Goal: Transaction & Acquisition: Book appointment/travel/reservation

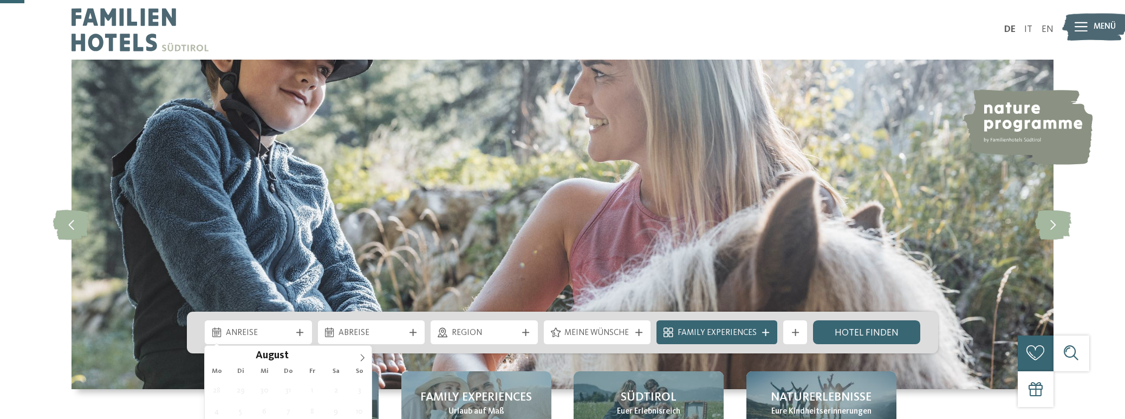
scroll to position [113, 0]
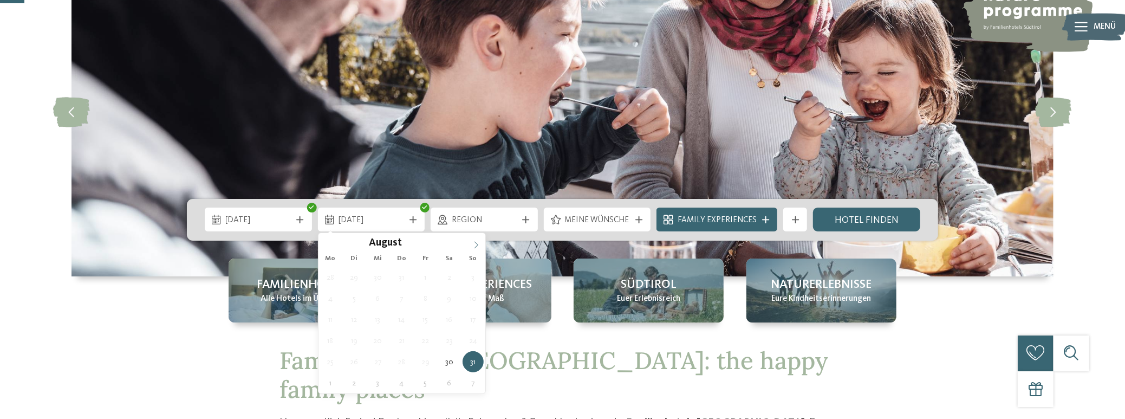
click at [478, 241] on span at bounding box center [476, 242] width 18 height 18
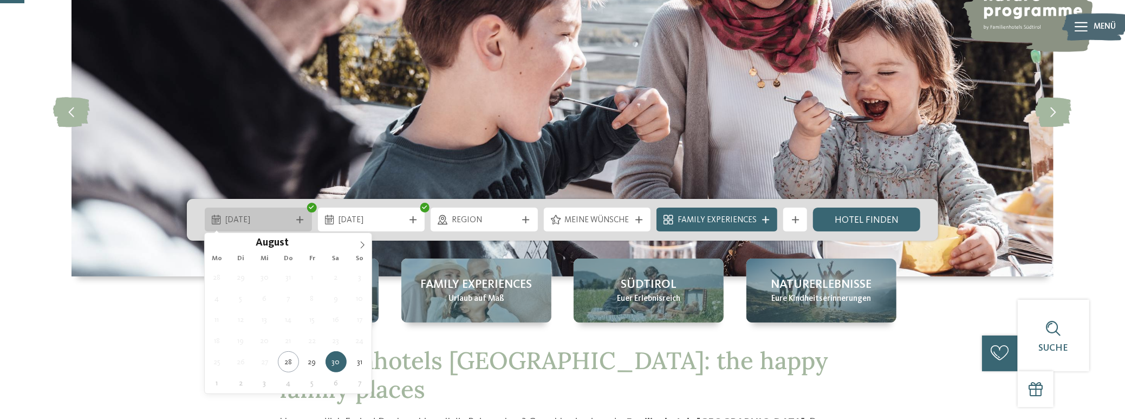
click at [286, 213] on div "[DATE]" at bounding box center [259, 219] width 72 height 13
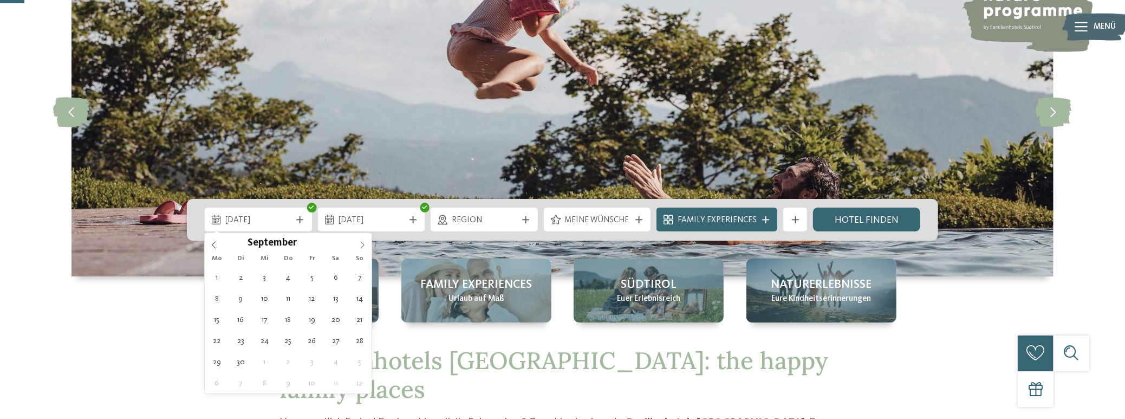
click at [367, 240] on span at bounding box center [362, 242] width 18 height 18
type div "01.09.2025"
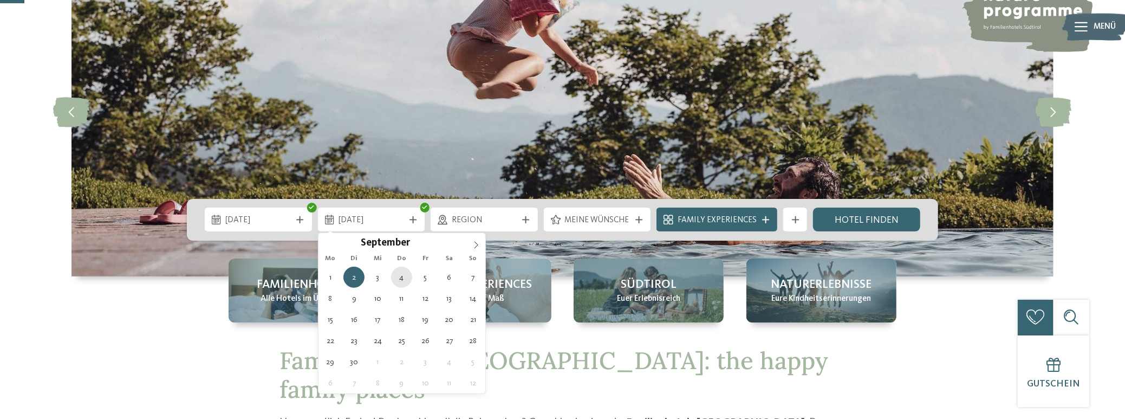
type div "04.09.2025"
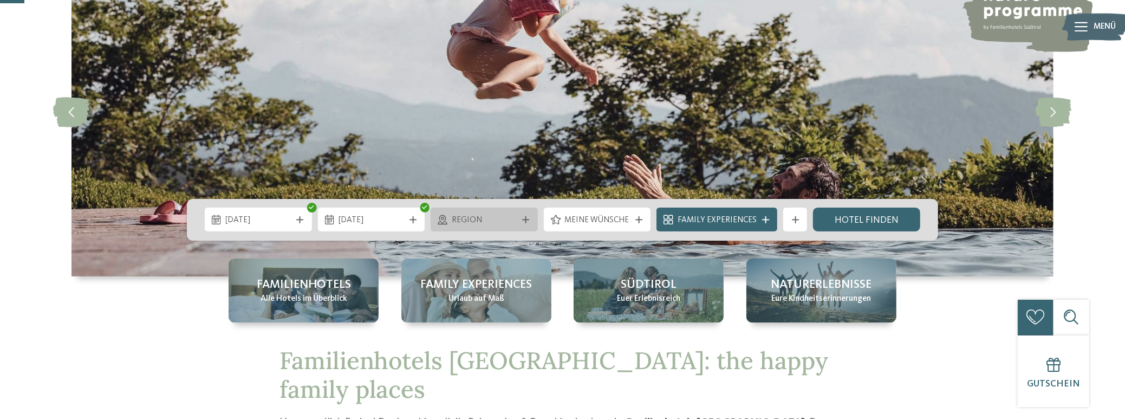
click at [498, 218] on span "Region" at bounding box center [485, 221] width 66 height 12
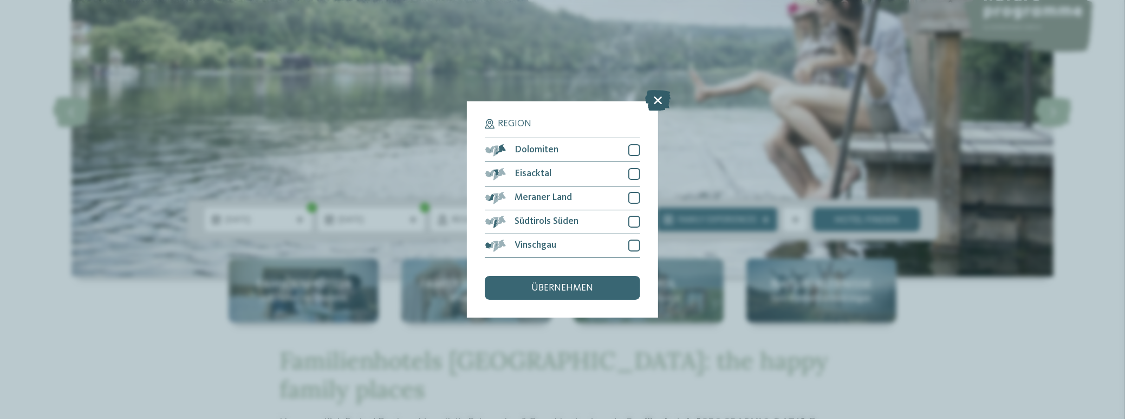
click at [654, 100] on icon at bounding box center [657, 100] width 25 height 21
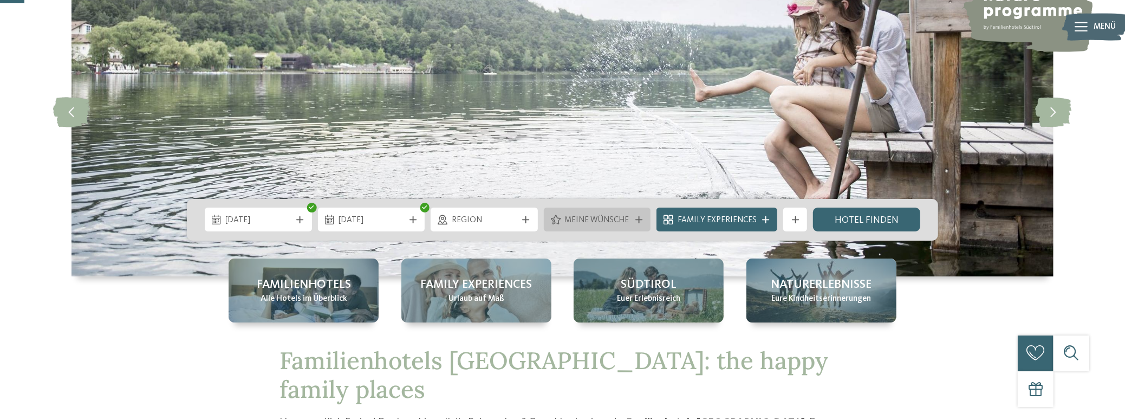
click at [586, 224] on span "Meine Wünsche" at bounding box center [598, 221] width 66 height 12
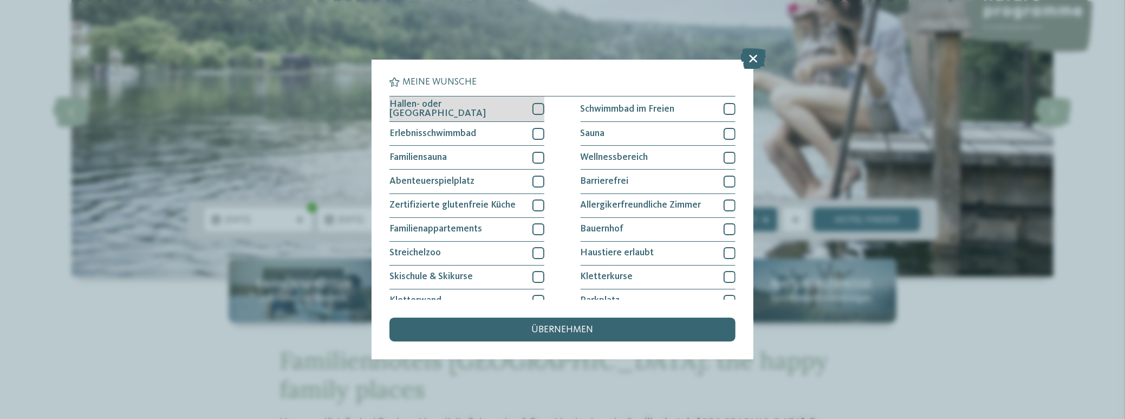
click at [525, 104] on div "Hallen- oder Schleusenbad" at bounding box center [467, 108] width 155 height 25
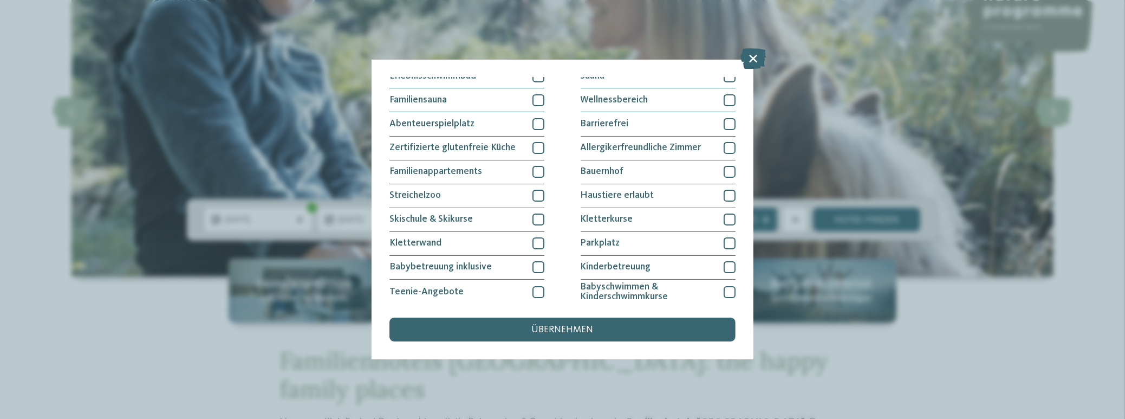
scroll to position [21, 0]
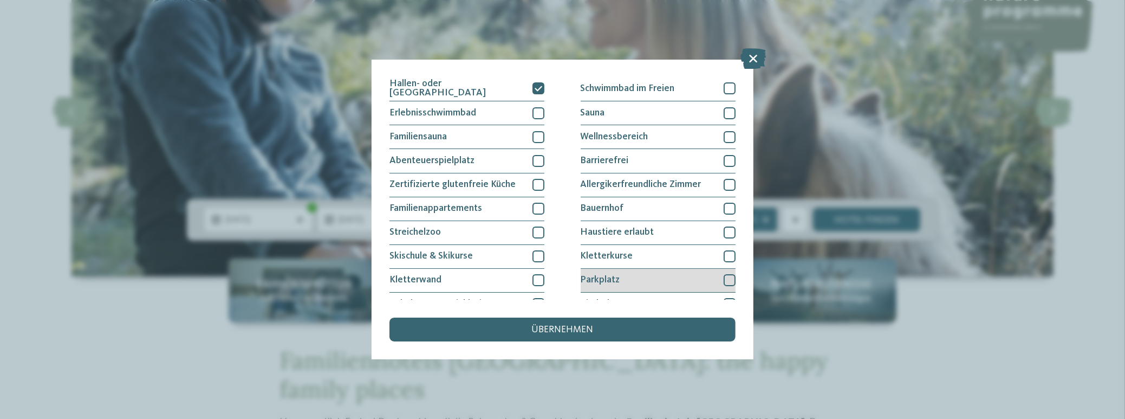
click at [633, 274] on div "Parkplatz" at bounding box center [658, 281] width 155 height 24
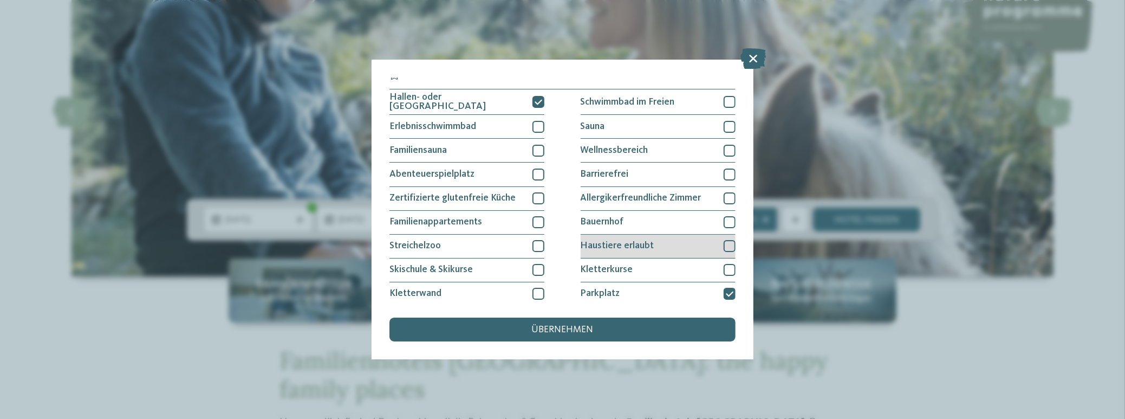
scroll to position [0, 0]
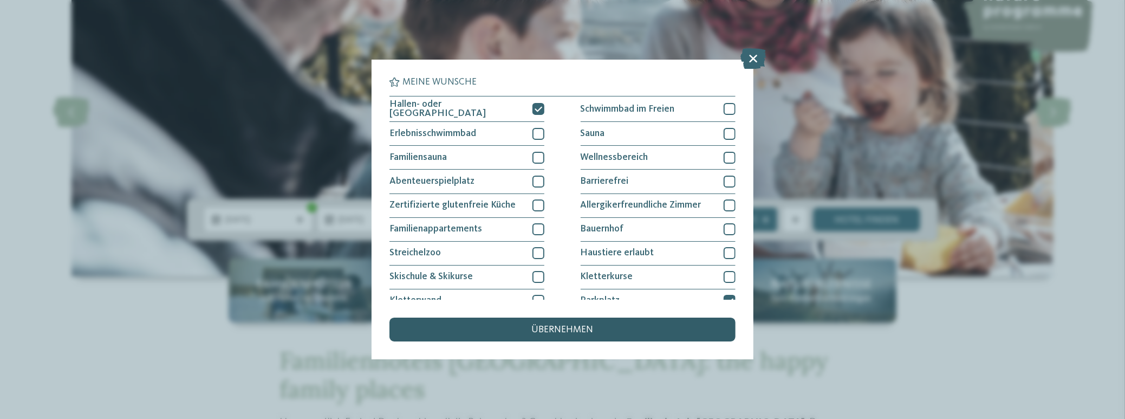
click at [573, 328] on span "übernehmen" at bounding box center [563, 330] width 62 height 10
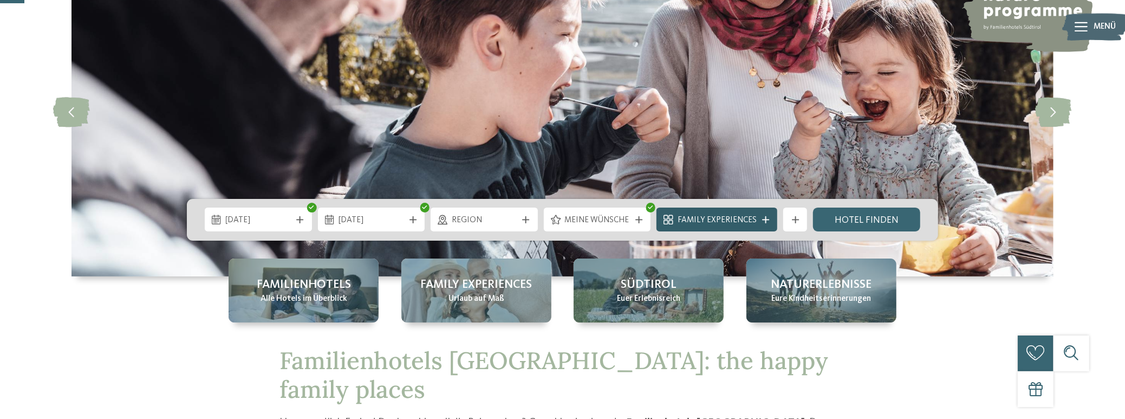
click at [737, 218] on span "Family Experiences" at bounding box center [717, 221] width 79 height 12
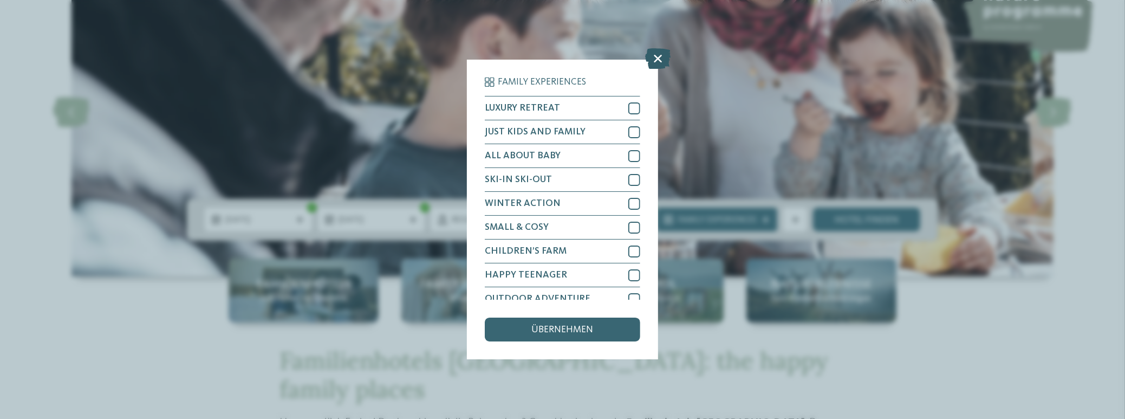
click at [661, 55] on icon at bounding box center [657, 58] width 25 height 21
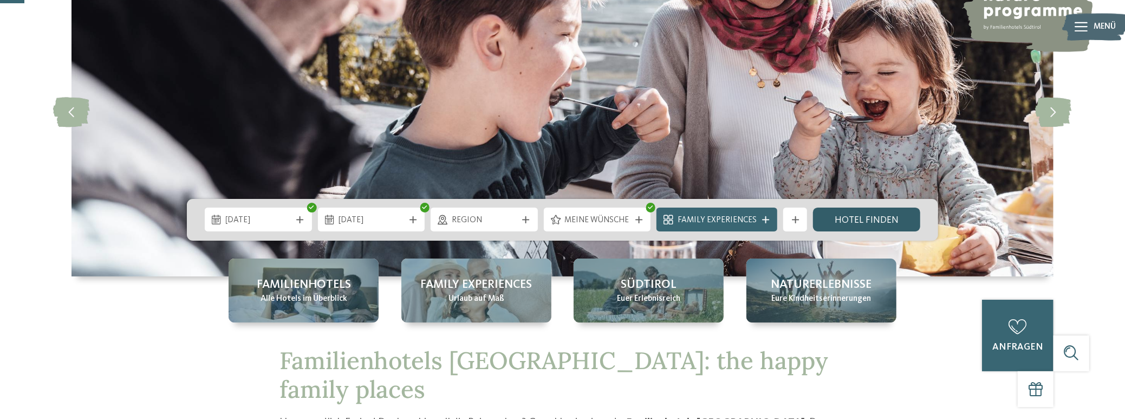
click at [870, 221] on link "Hotel finden" at bounding box center [866, 220] width 107 height 24
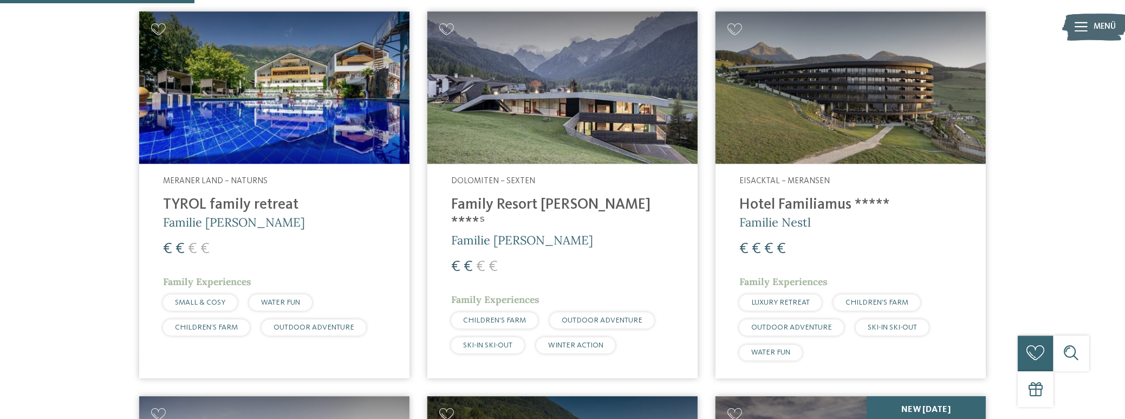
scroll to position [453, 0]
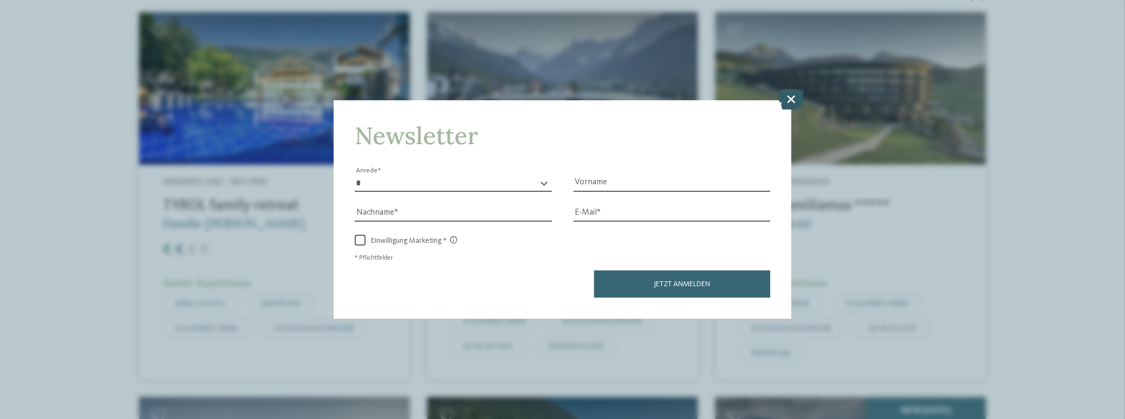
click at [795, 99] on icon at bounding box center [791, 99] width 25 height 21
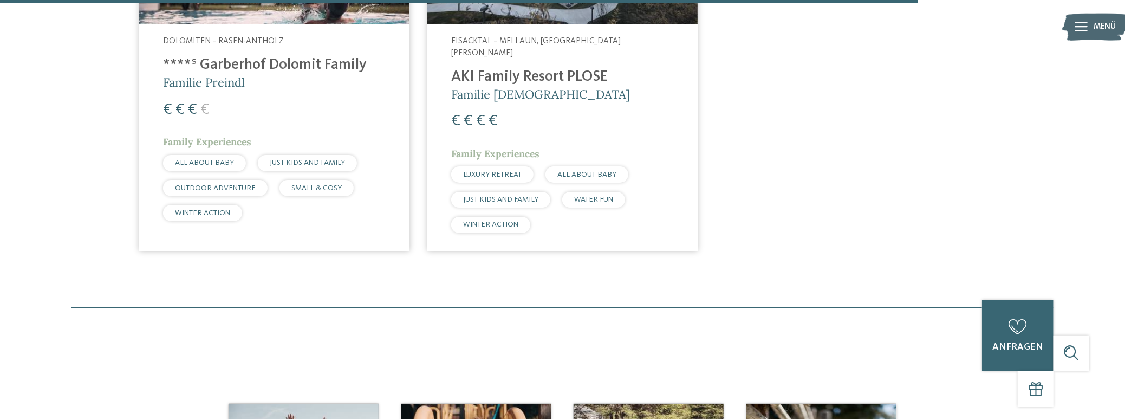
scroll to position [1862, 0]
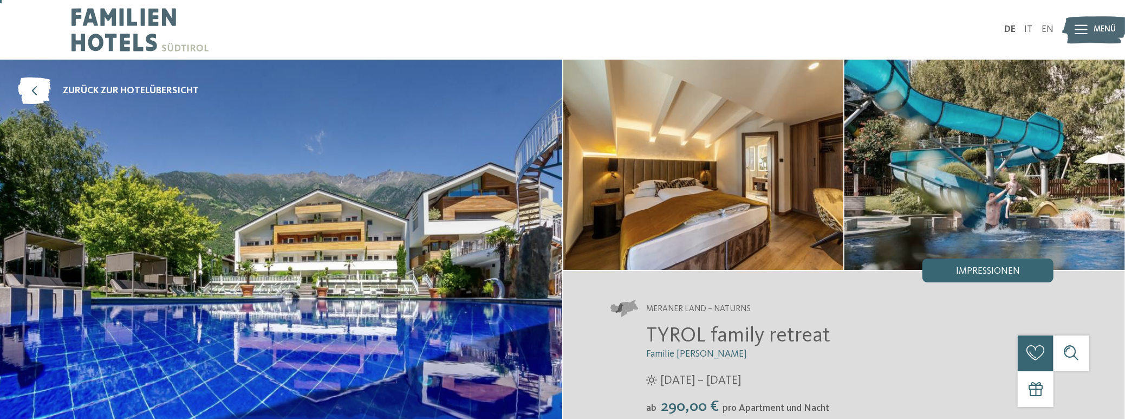
scroll to position [113, 0]
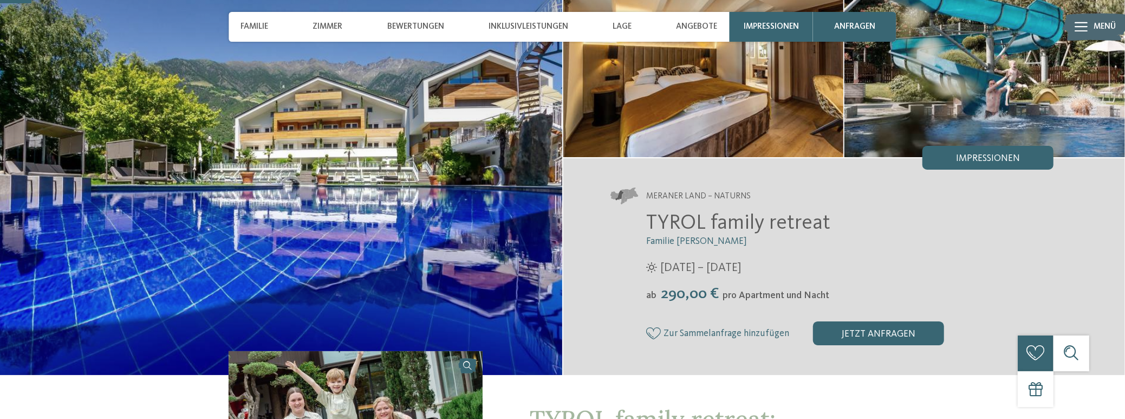
click at [725, 224] on span "TYROL family retreat" at bounding box center [739, 223] width 184 height 21
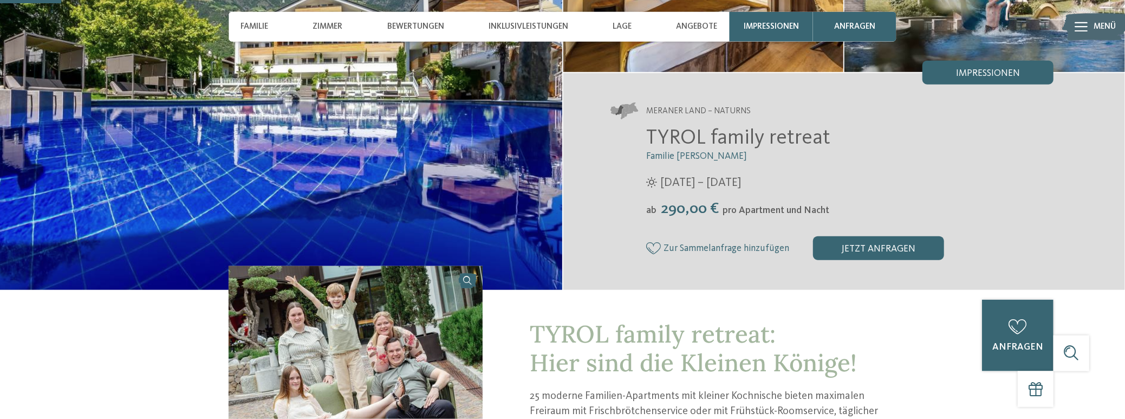
scroll to position [225, 0]
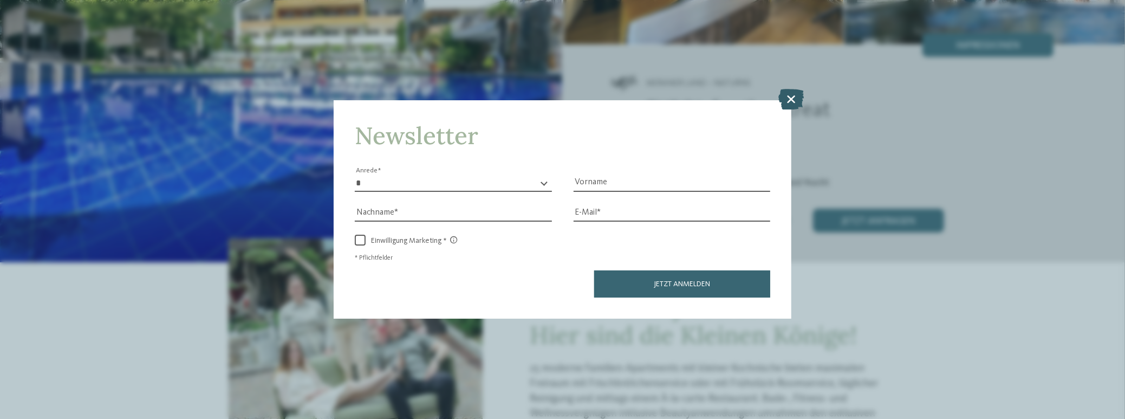
click at [793, 96] on icon at bounding box center [791, 99] width 25 height 21
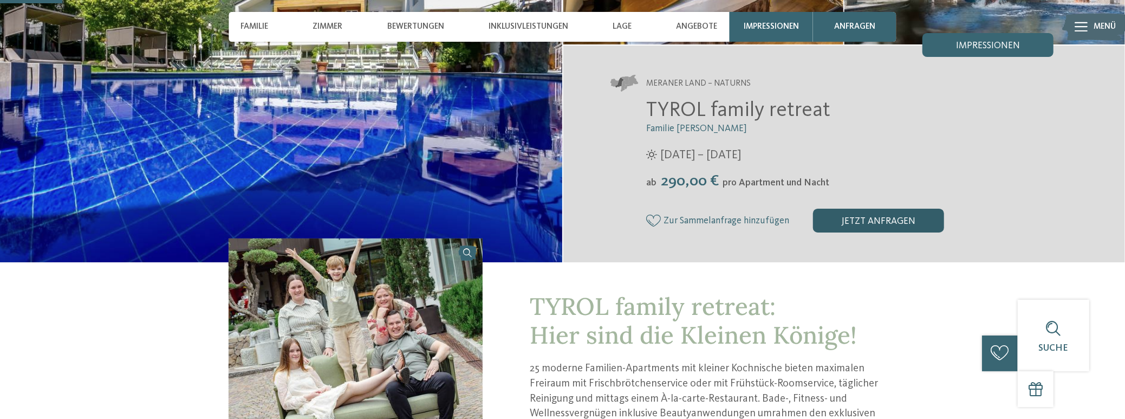
click at [853, 217] on div "jetzt anfragen" at bounding box center [878, 221] width 131 height 24
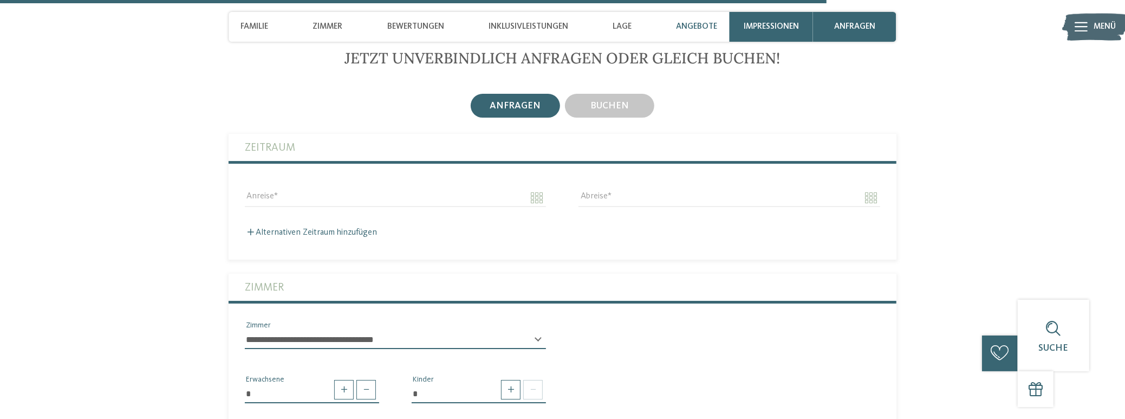
scroll to position [2979, 0]
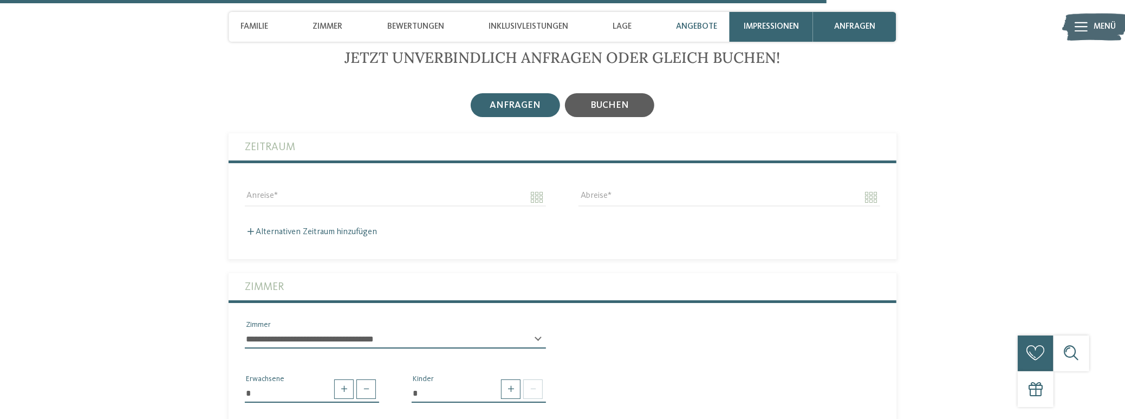
click at [598, 117] on div "buchen" at bounding box center [609, 105] width 89 height 24
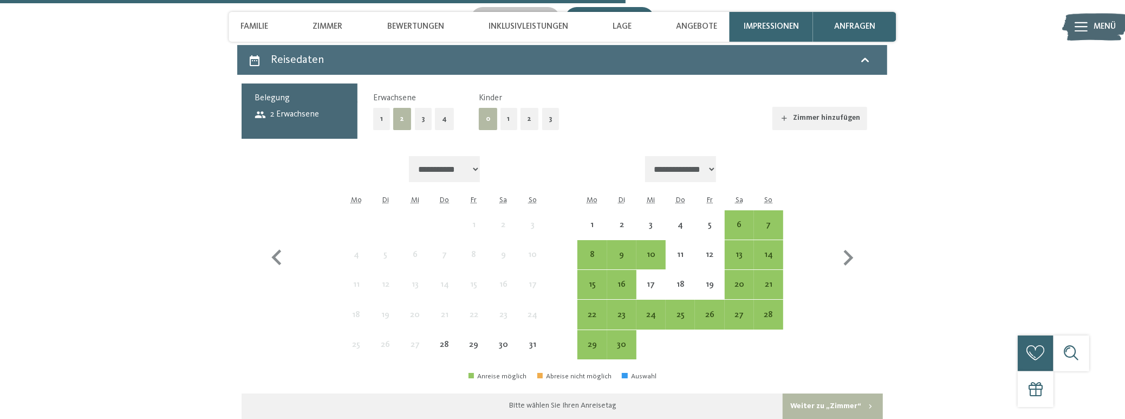
scroll to position [3092, 0]
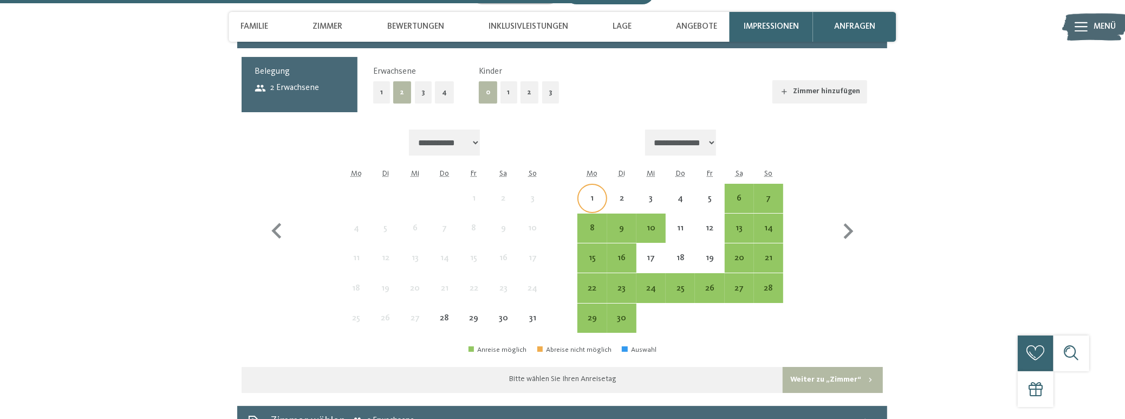
click at [594, 208] on div "1" at bounding box center [592, 207] width 27 height 27
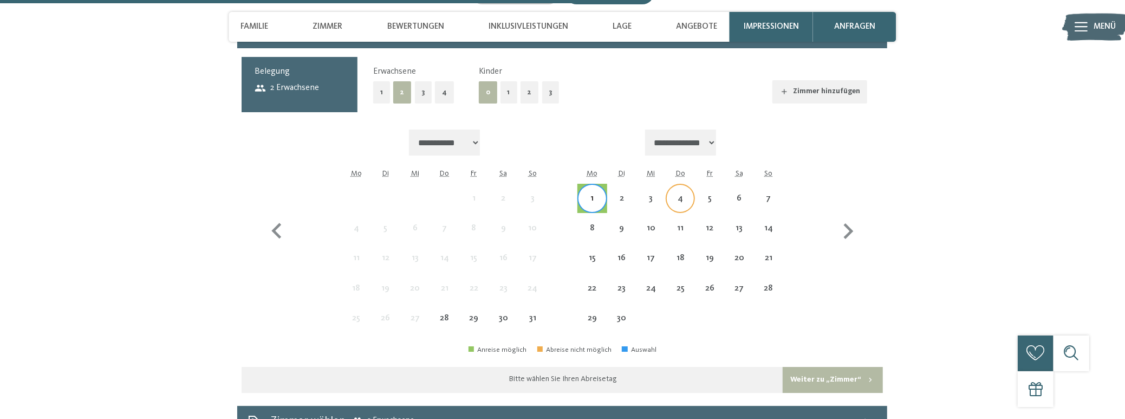
click at [678, 210] on div "4" at bounding box center [680, 207] width 27 height 27
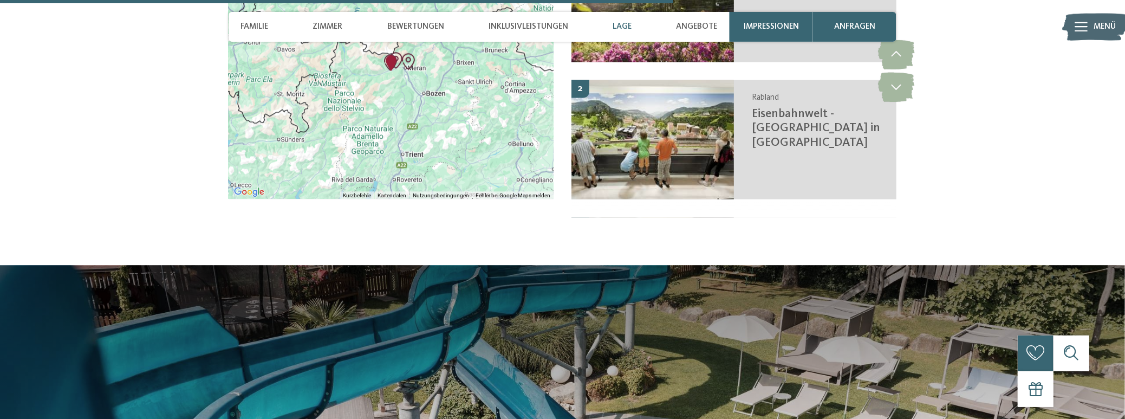
scroll to position [2190, 0]
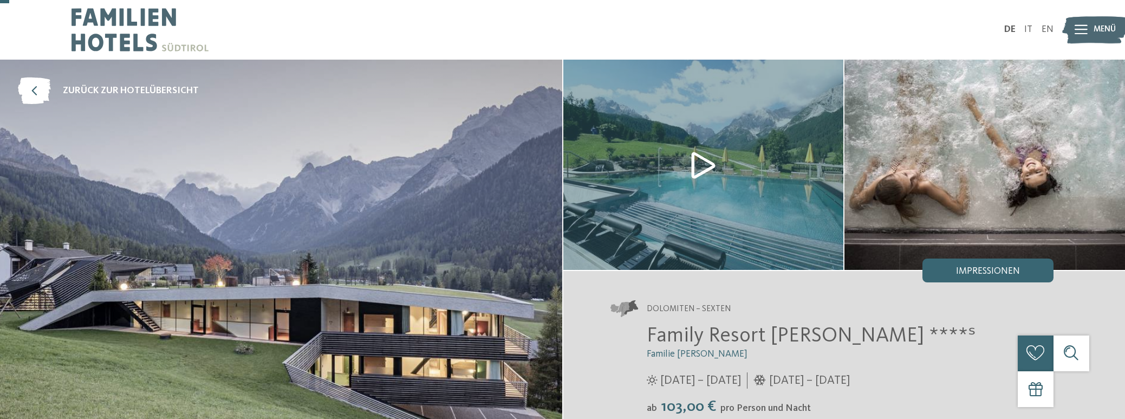
scroll to position [56, 0]
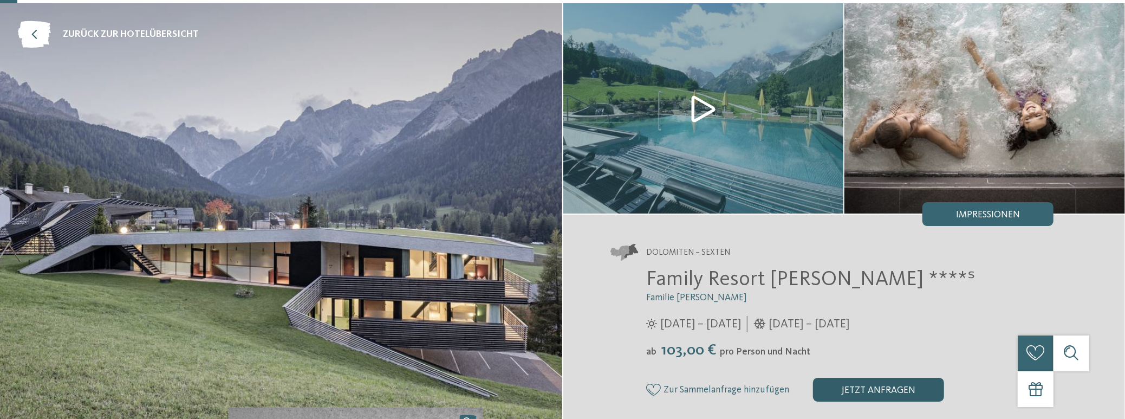
click at [857, 385] on div "jetzt anfragen" at bounding box center [878, 390] width 131 height 24
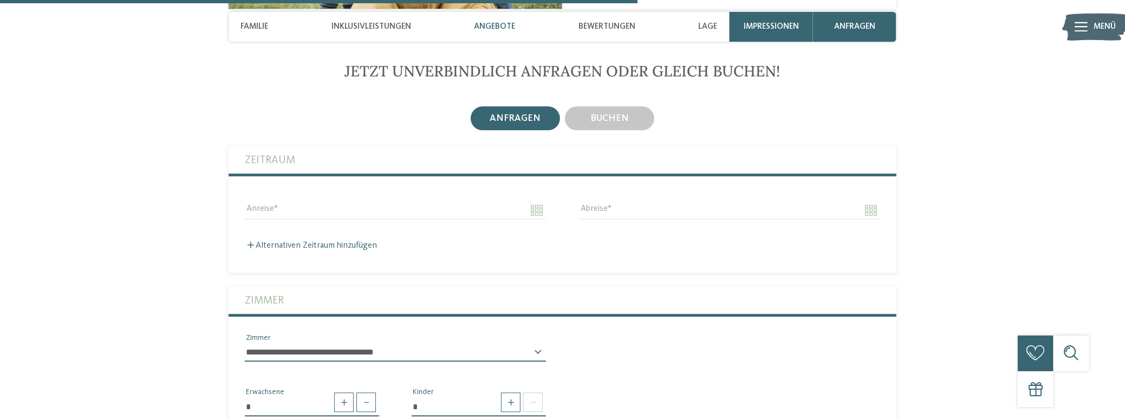
scroll to position [2100, 0]
click at [627, 121] on div "buchen" at bounding box center [610, 118] width 38 height 11
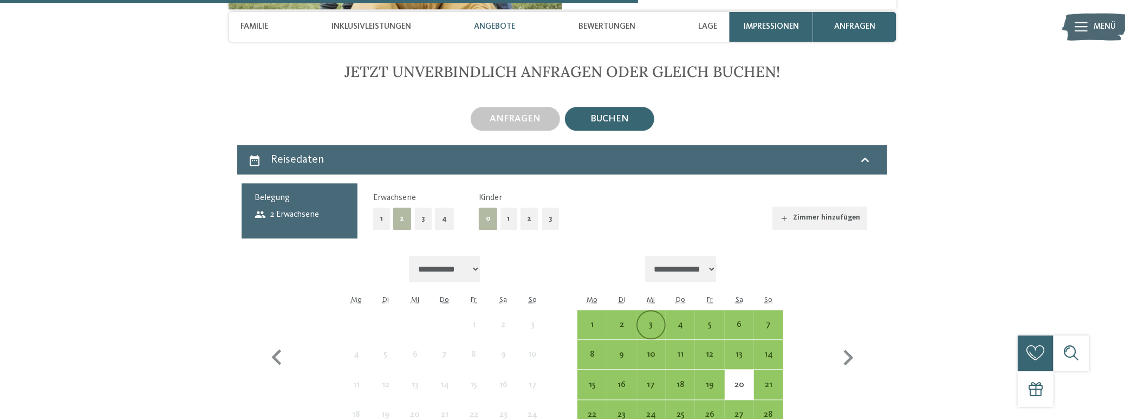
drag, startPoint x: 597, startPoint y: 323, endPoint x: 648, endPoint y: 327, distance: 50.5
click at [598, 323] on div "1" at bounding box center [592, 333] width 27 height 27
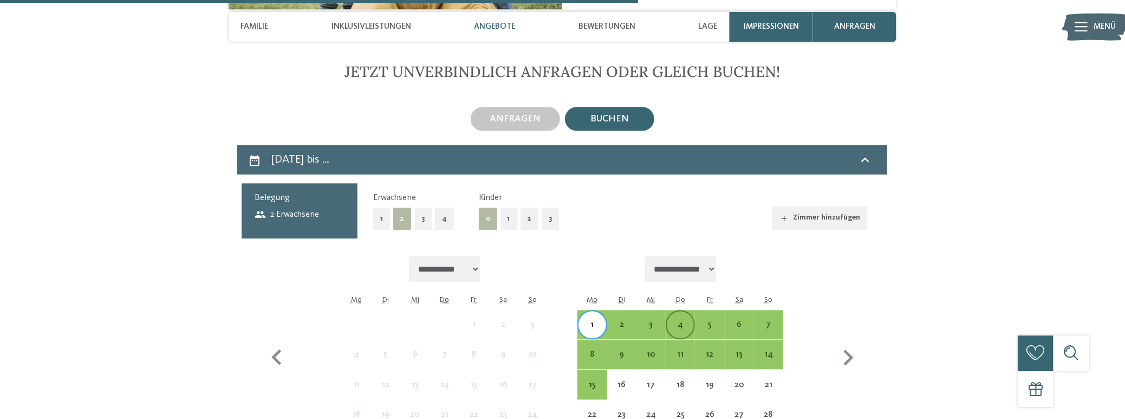
click at [689, 320] on div "4" at bounding box center [680, 333] width 27 height 27
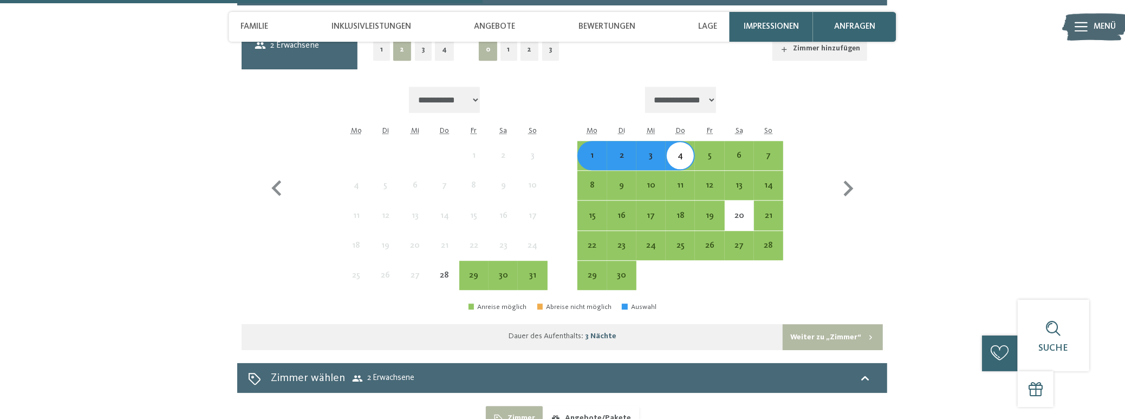
scroll to position [2382, 0]
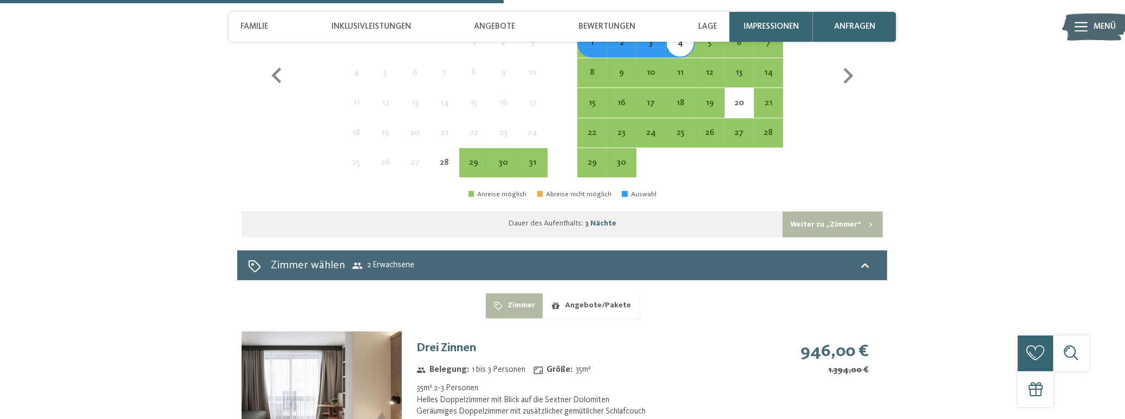
click at [830, 221] on button "Weiter zu „Zimmer“" at bounding box center [833, 224] width 100 height 26
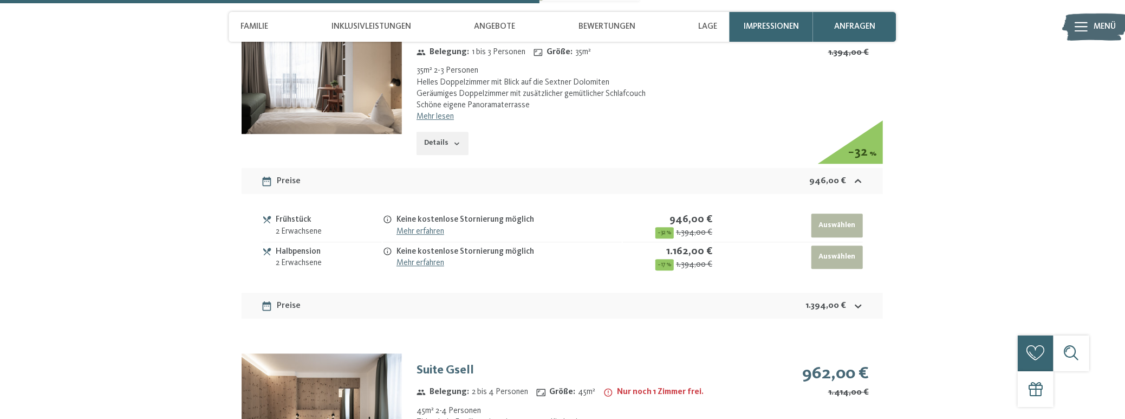
scroll to position [2468, 0]
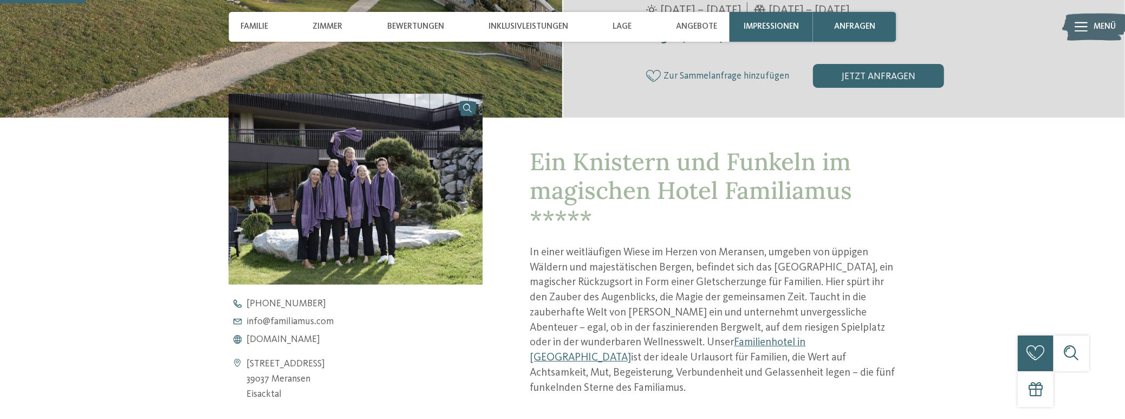
click at [857, 88] on div "jetzt anfragen" at bounding box center [878, 76] width 131 height 24
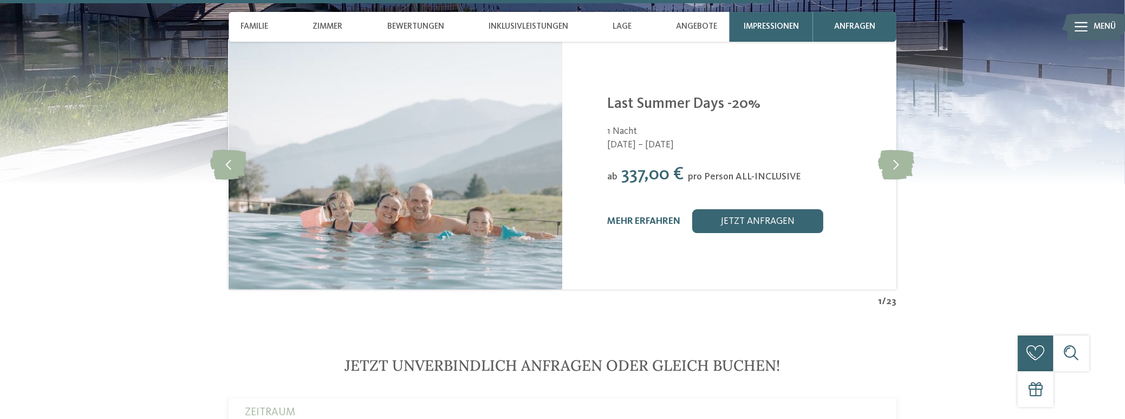
scroll to position [2981, 0]
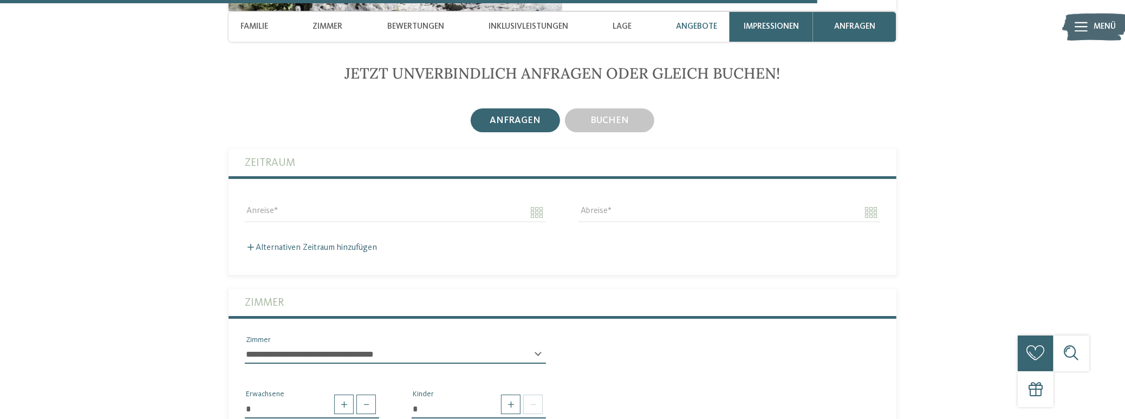
scroll to position [2881, 0]
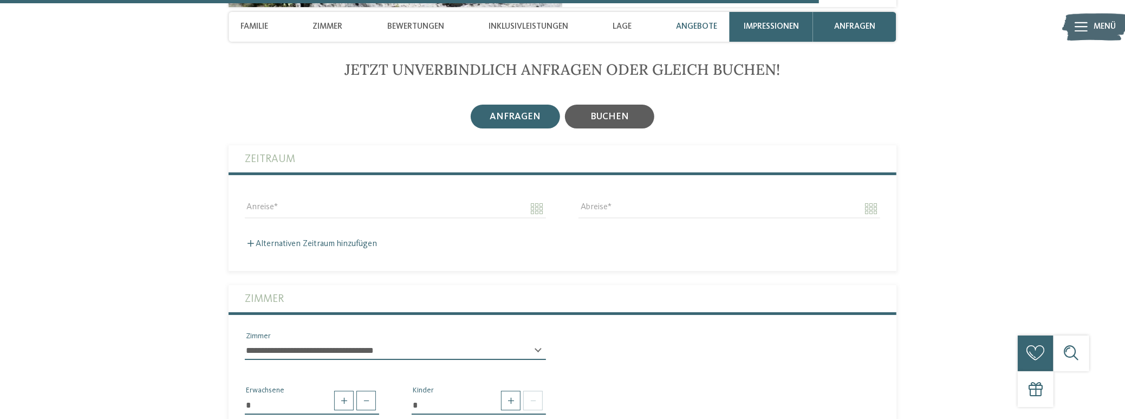
click at [614, 111] on div "buchen" at bounding box center [610, 116] width 38 height 11
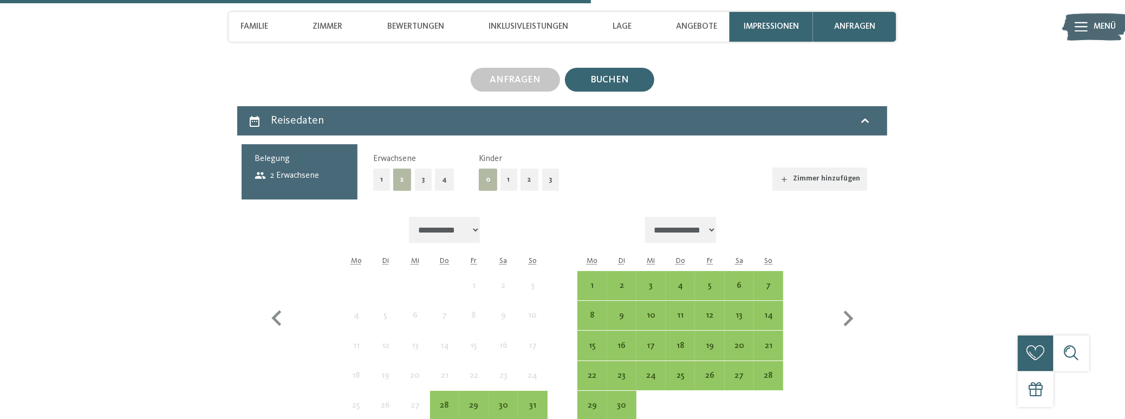
scroll to position [2937, 0]
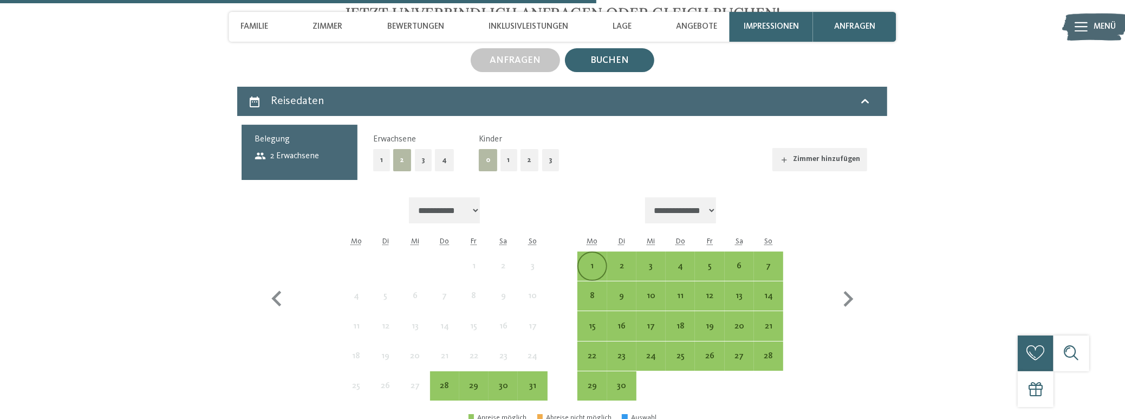
click at [596, 258] on div "1" at bounding box center [592, 266] width 27 height 27
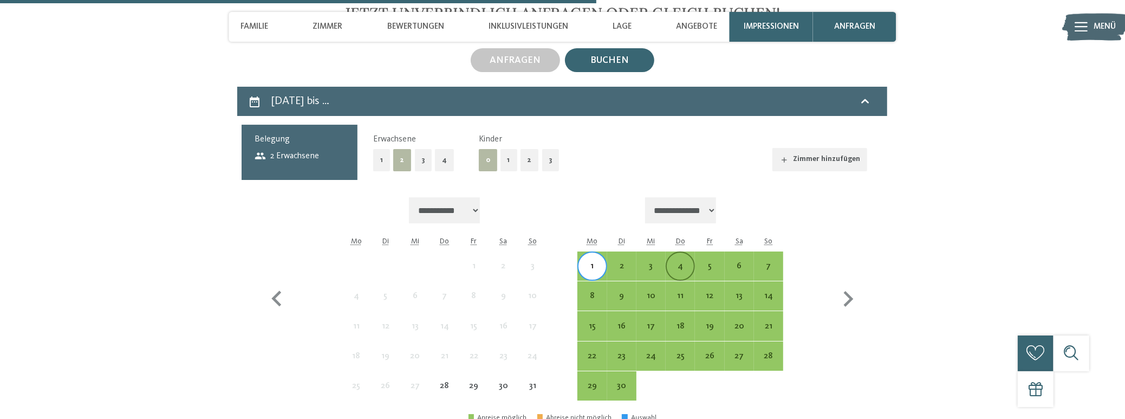
click at [674, 262] on div "4" at bounding box center [680, 275] width 27 height 27
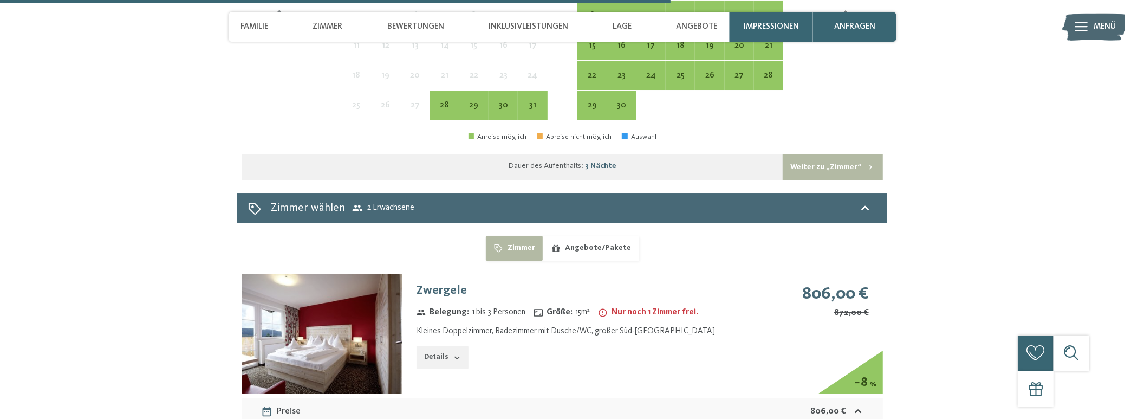
scroll to position [3219, 0]
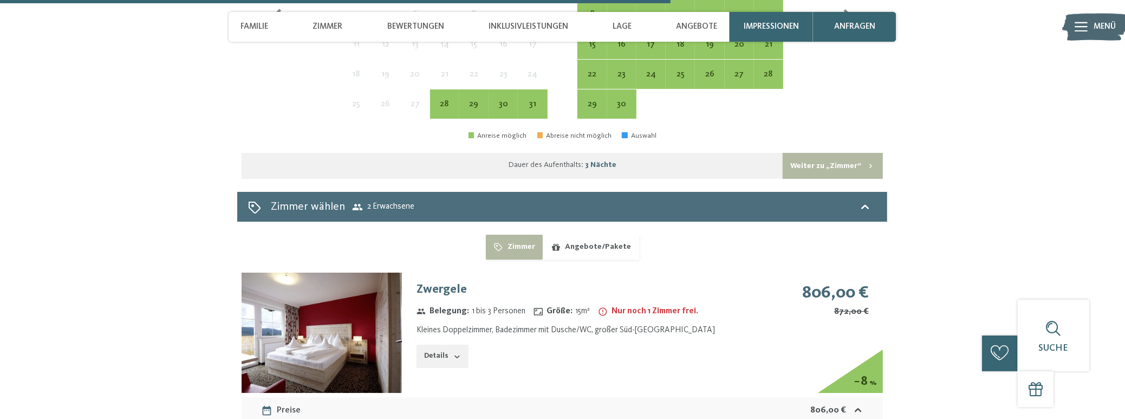
click at [383, 206] on span "2 Erwachsene" at bounding box center [383, 207] width 63 height 11
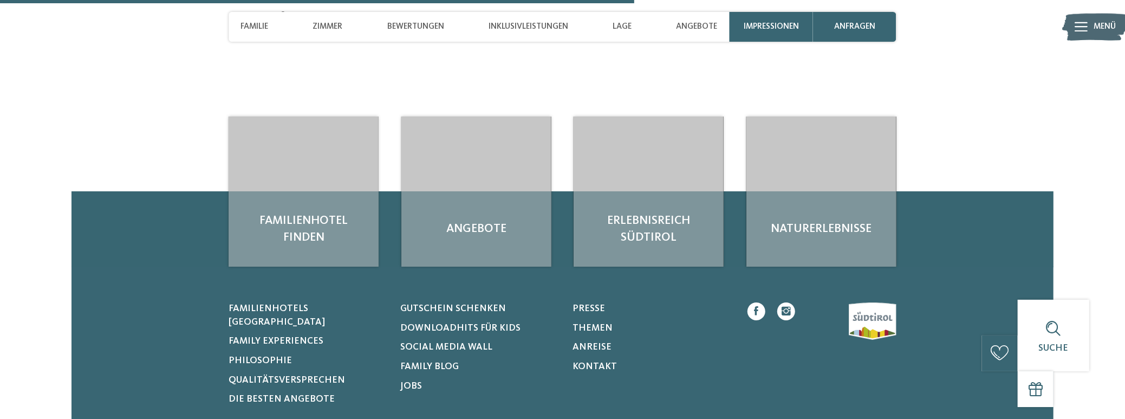
scroll to position [3022, 0]
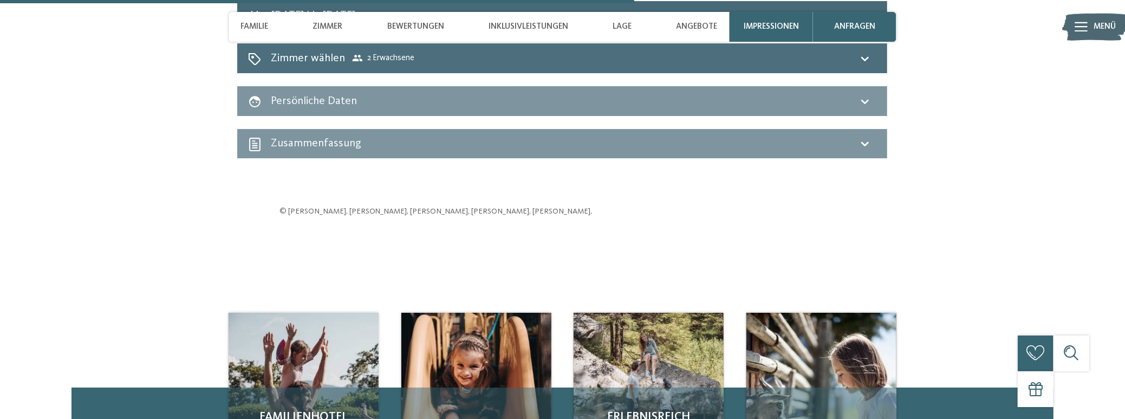
click at [371, 60] on span "2 Erwachsene" at bounding box center [383, 58] width 63 height 11
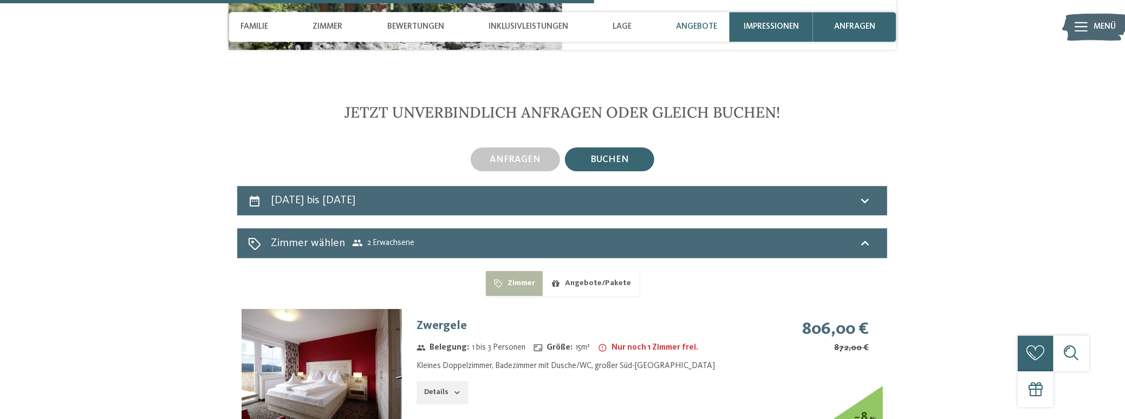
scroll to position [2853, 0]
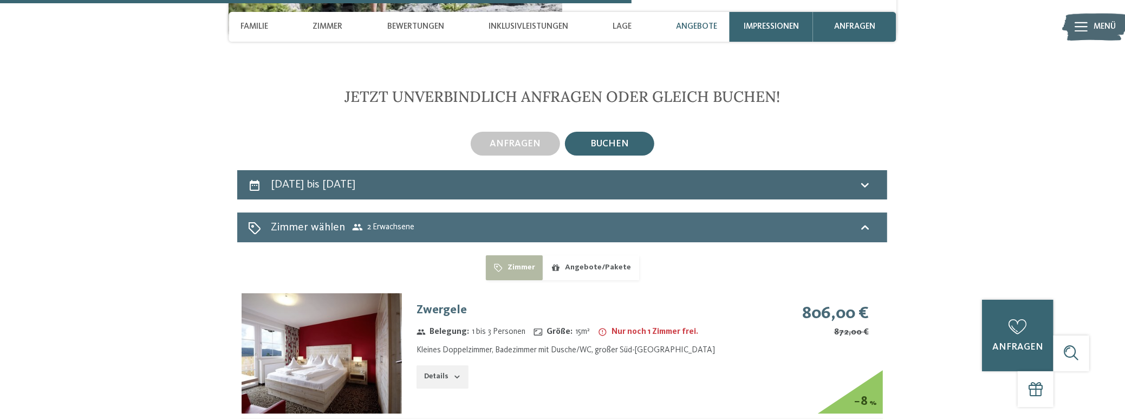
click at [859, 224] on icon at bounding box center [865, 227] width 13 height 13
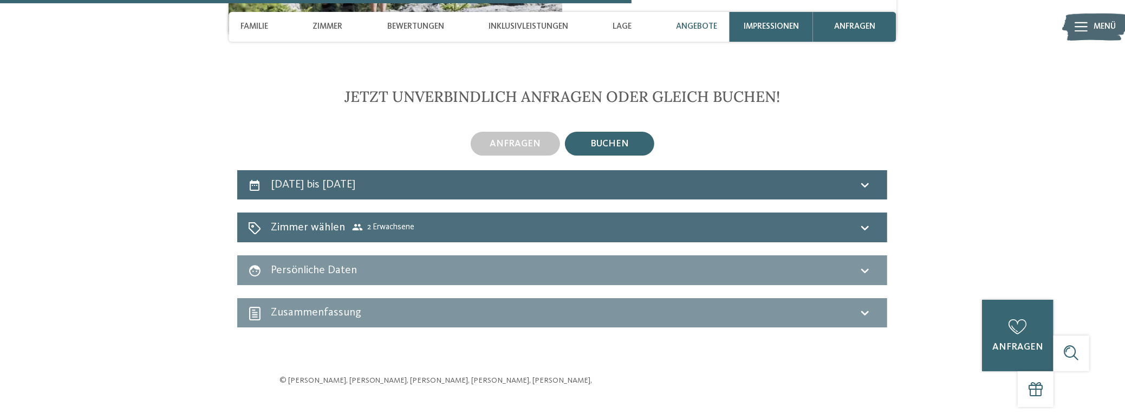
click at [865, 225] on icon at bounding box center [865, 227] width 13 height 13
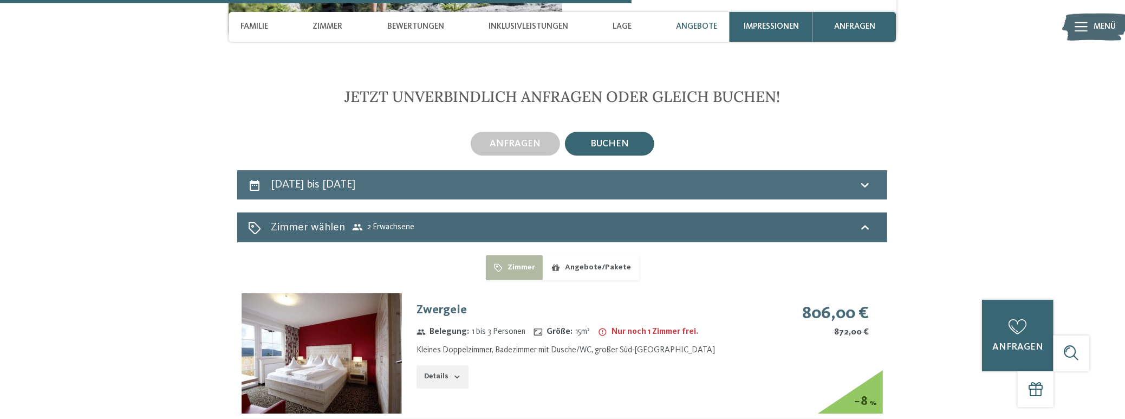
click at [872, 181] on icon at bounding box center [865, 184] width 13 height 13
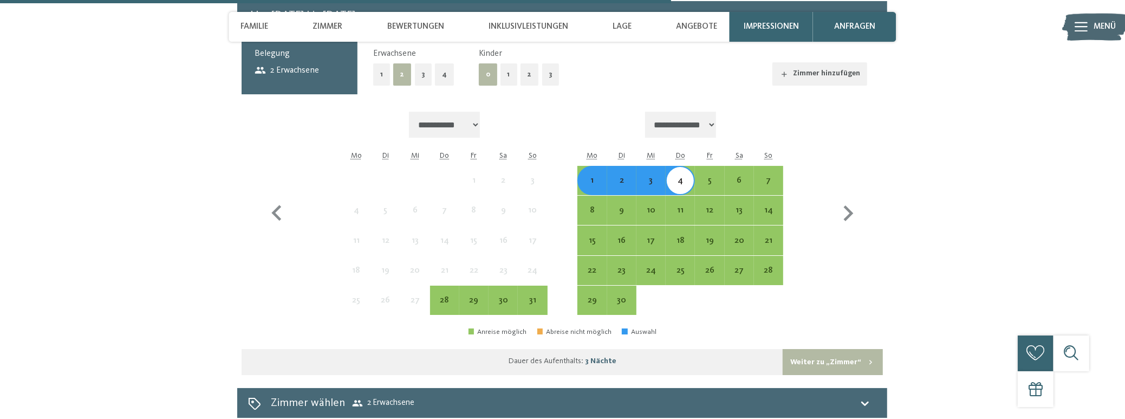
click at [521, 73] on button "2" at bounding box center [530, 74] width 18 height 22
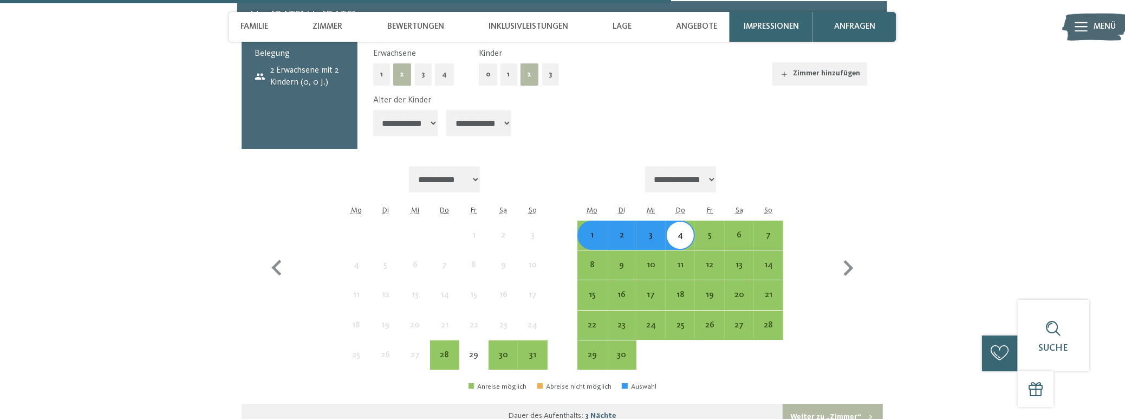
click at [373, 110] on select "**********" at bounding box center [405, 123] width 65 height 26
select select "*"
click option "*******" at bounding box center [0, 0] width 0 height 0
click at [446, 110] on select "**********" at bounding box center [478, 123] width 65 height 26
select select "**"
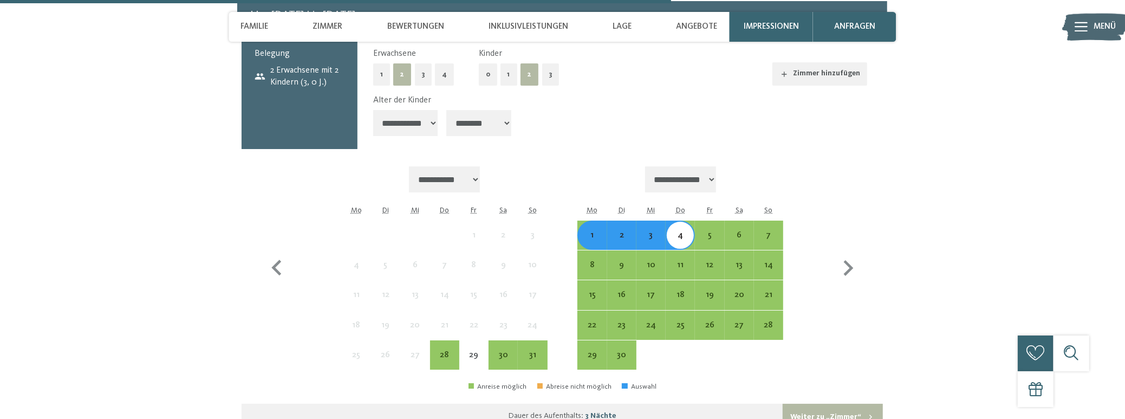
click option "********" at bounding box center [0, 0] width 0 height 0
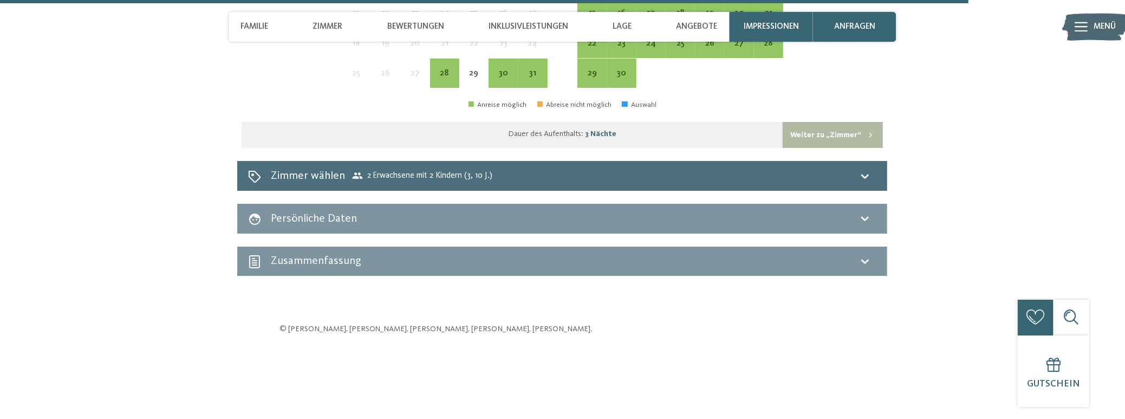
click at [817, 169] on div "Zimmer wählen 2 Erwachsene mit 2 Kindern (3, 10 J.)" at bounding box center [562, 176] width 629 height 16
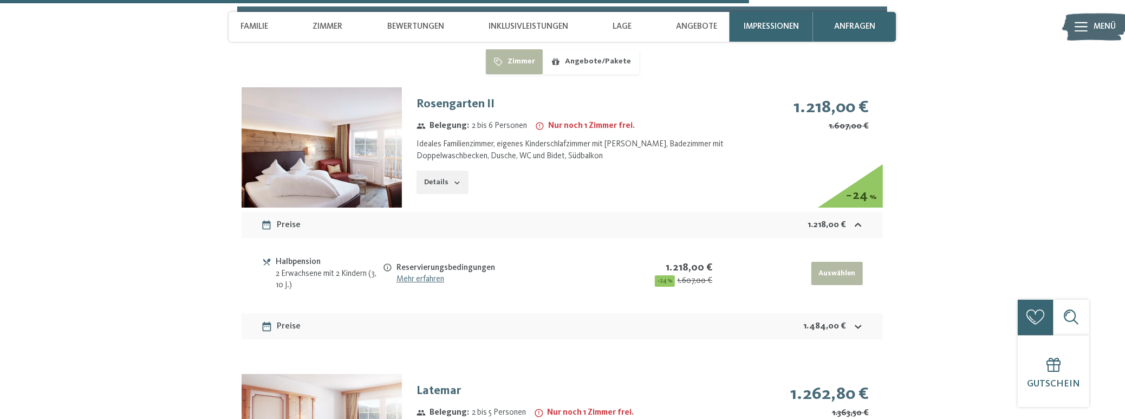
scroll to position [3079, 0]
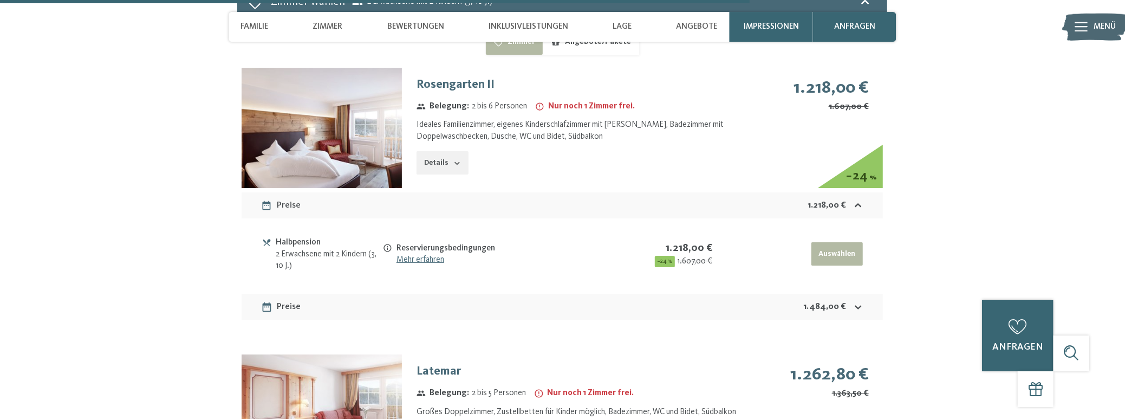
click at [619, 253] on div "Reservierungsbedingungen" at bounding box center [509, 248] width 225 height 12
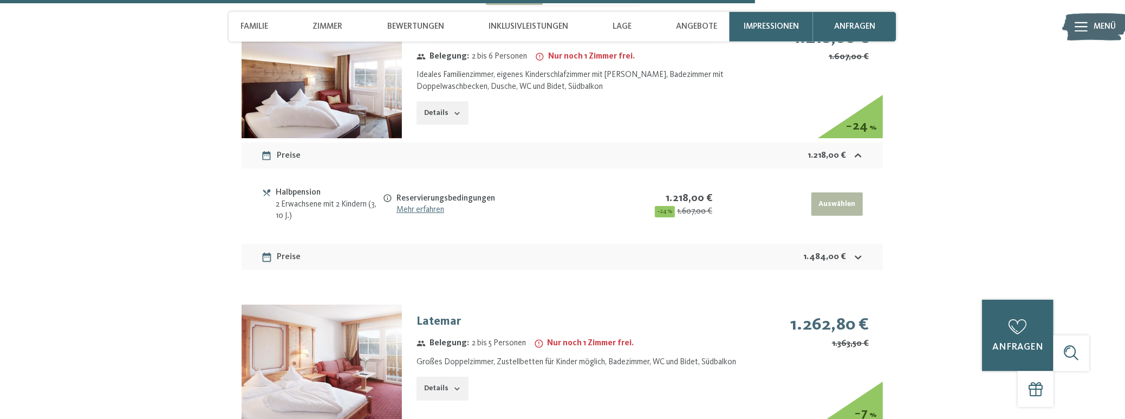
scroll to position [3192, 0]
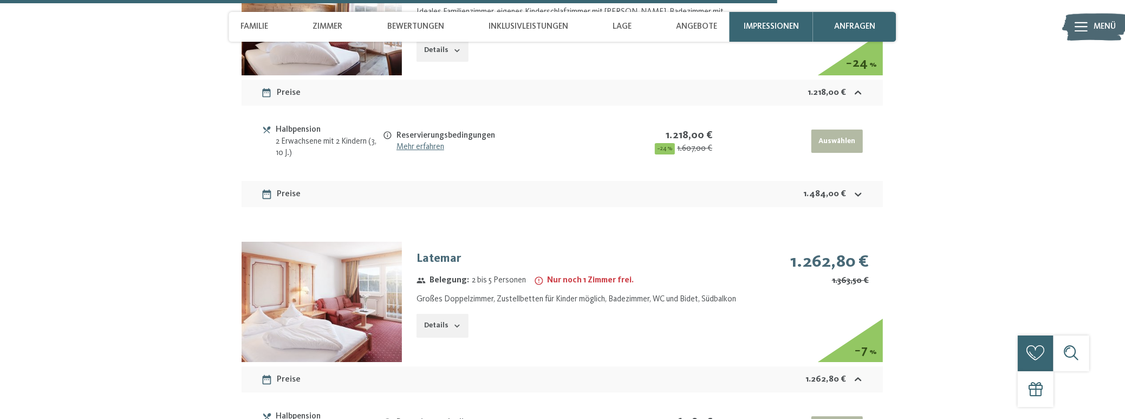
click at [840, 133] on button "Auswählen" at bounding box center [837, 142] width 51 height 24
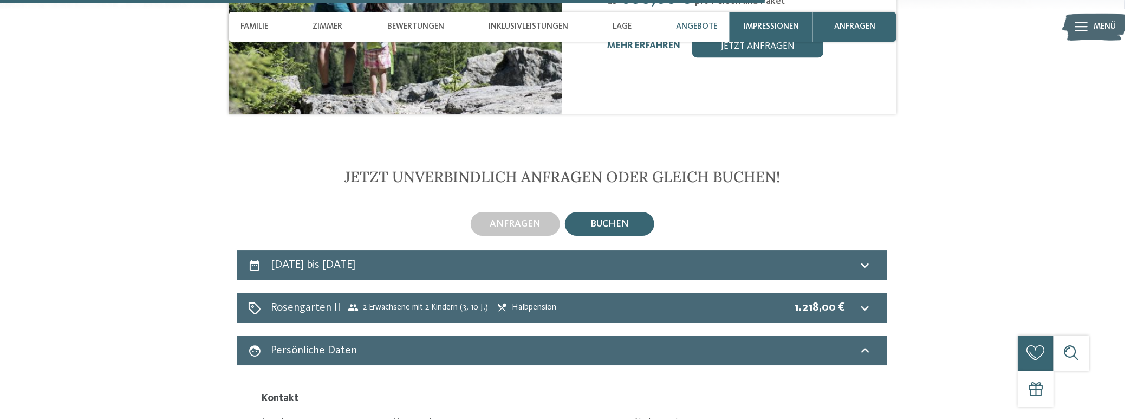
scroll to position [2761, 0]
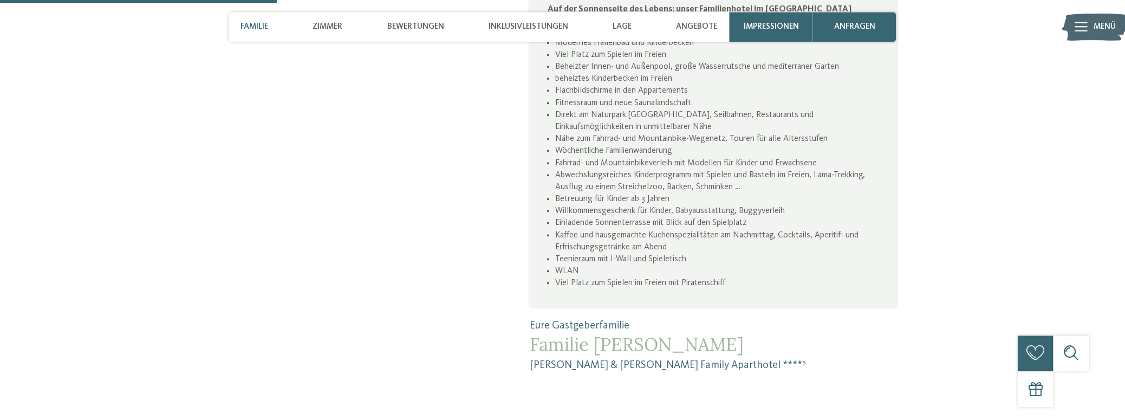
scroll to position [1014, 0]
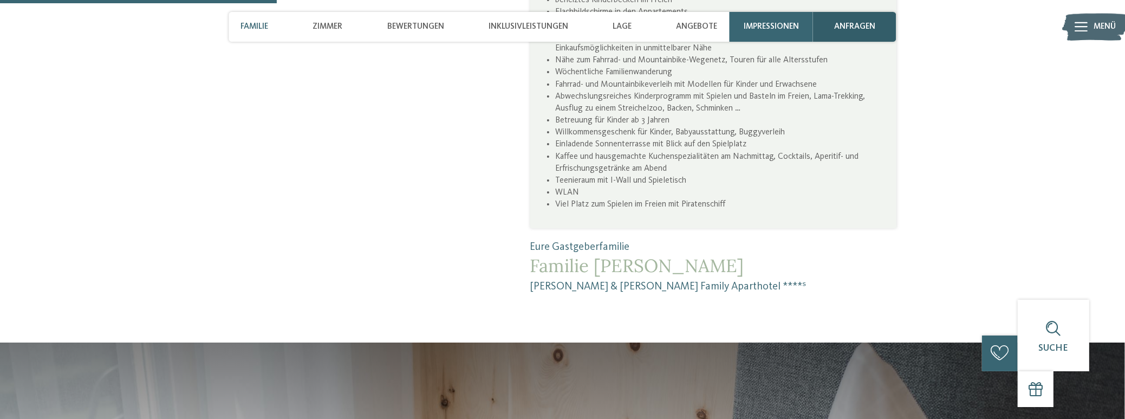
click at [857, 21] on div "anfragen" at bounding box center [854, 27] width 83 height 30
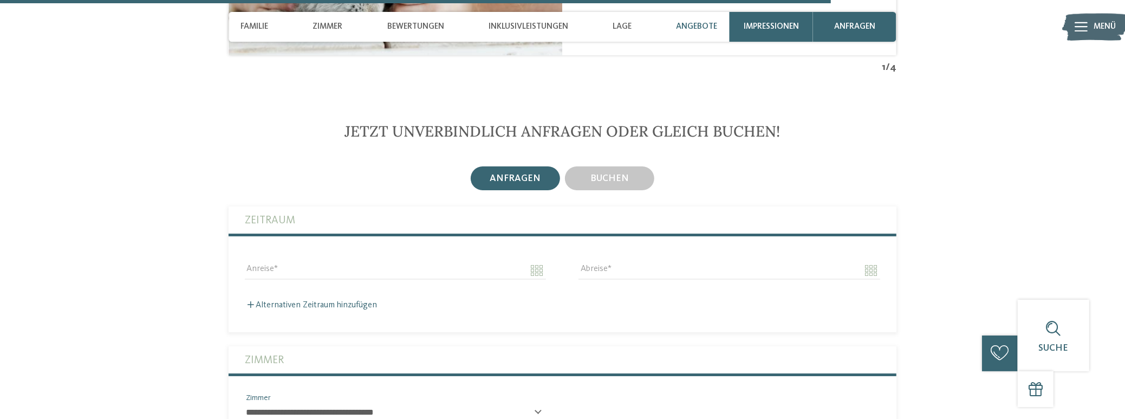
scroll to position [3050, 0]
click at [607, 173] on span "buchen" at bounding box center [610, 177] width 38 height 9
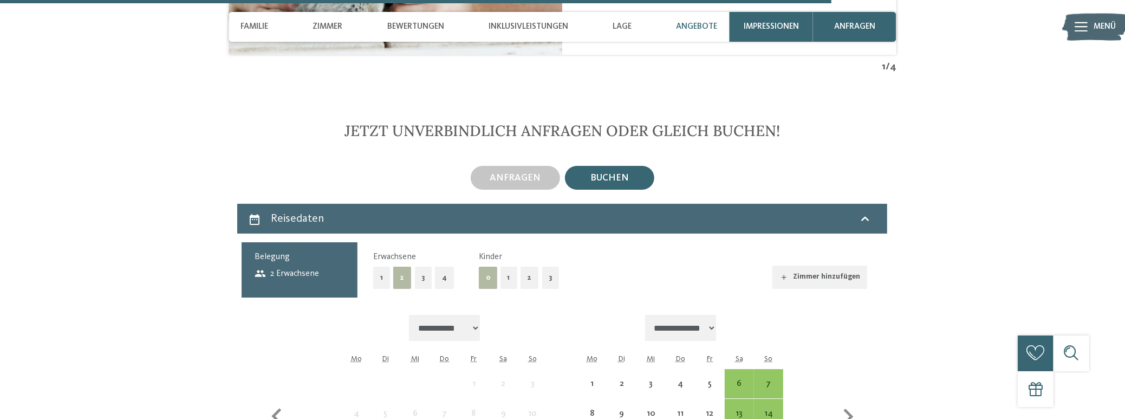
click at [526, 267] on button "2" at bounding box center [530, 278] width 18 height 22
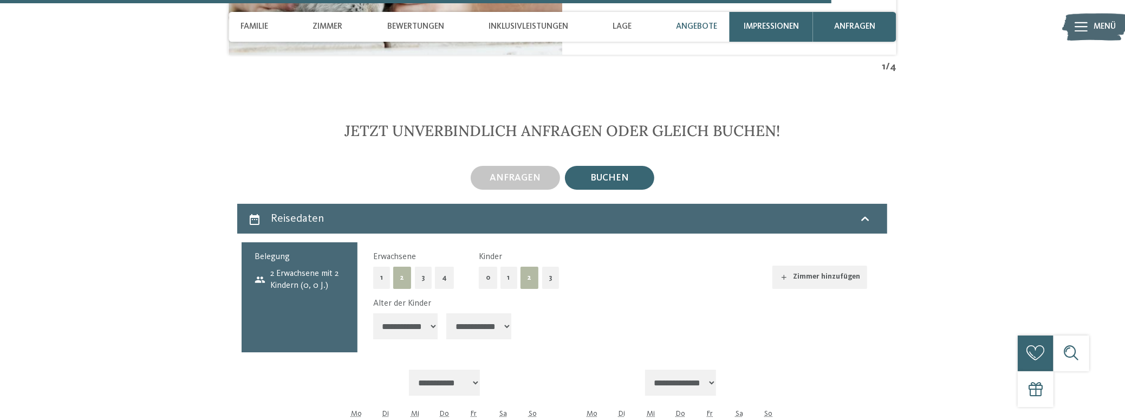
click at [373, 313] on select "**********" at bounding box center [405, 326] width 65 height 26
select select "*"
click option "*******" at bounding box center [0, 0] width 0 height 0
click at [446, 313] on select "**********" at bounding box center [478, 326] width 65 height 26
select select "**"
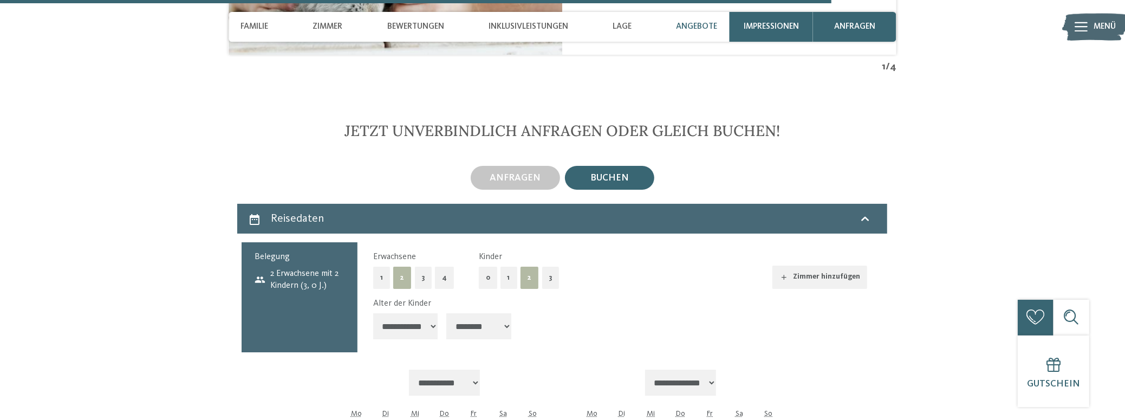
click option "********" at bounding box center [0, 0] width 0 height 0
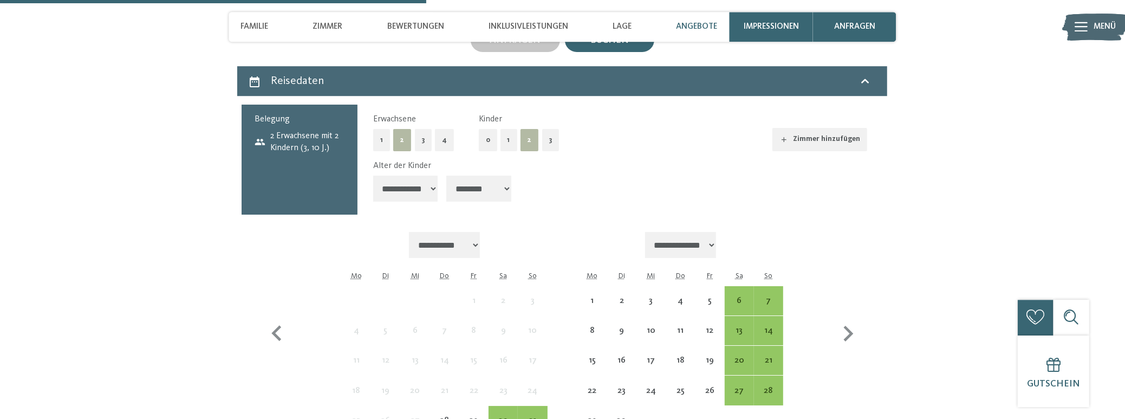
scroll to position [3219, 0]
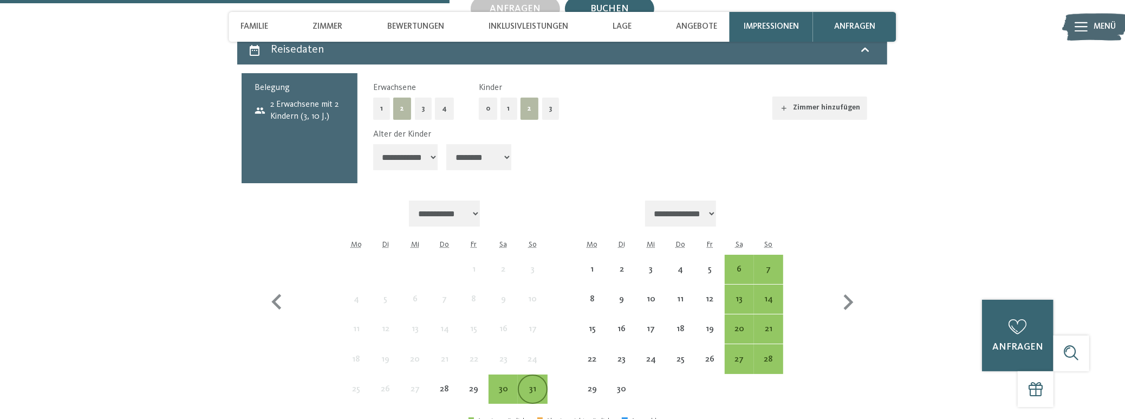
click at [530, 376] on div "31" at bounding box center [532, 389] width 27 height 27
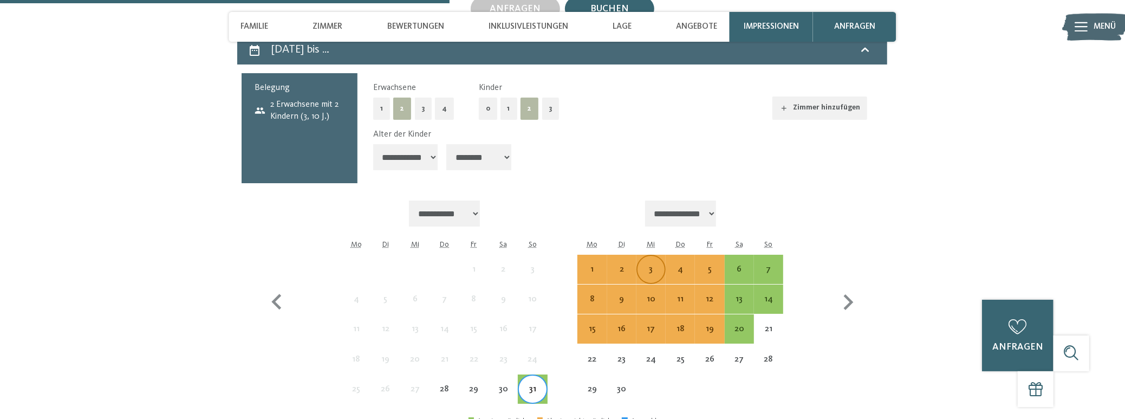
click at [643, 265] on div "3" at bounding box center [651, 278] width 27 height 27
